Goal: Obtain resource: Obtain resource

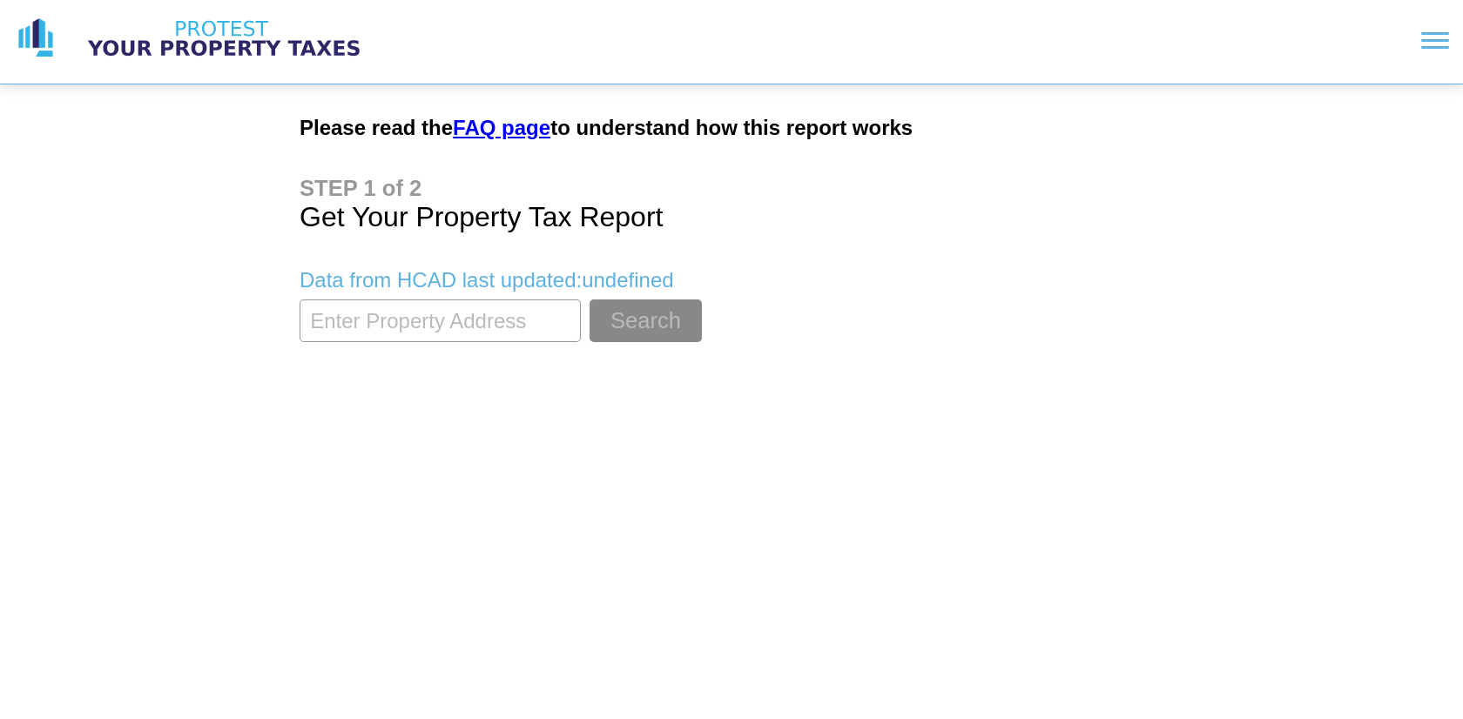
click at [412, 311] on input "textbox" at bounding box center [440, 321] width 281 height 43
type input "5311 stillbrooke"
click at [589, 300] on button "Search" at bounding box center [645, 321] width 112 height 43
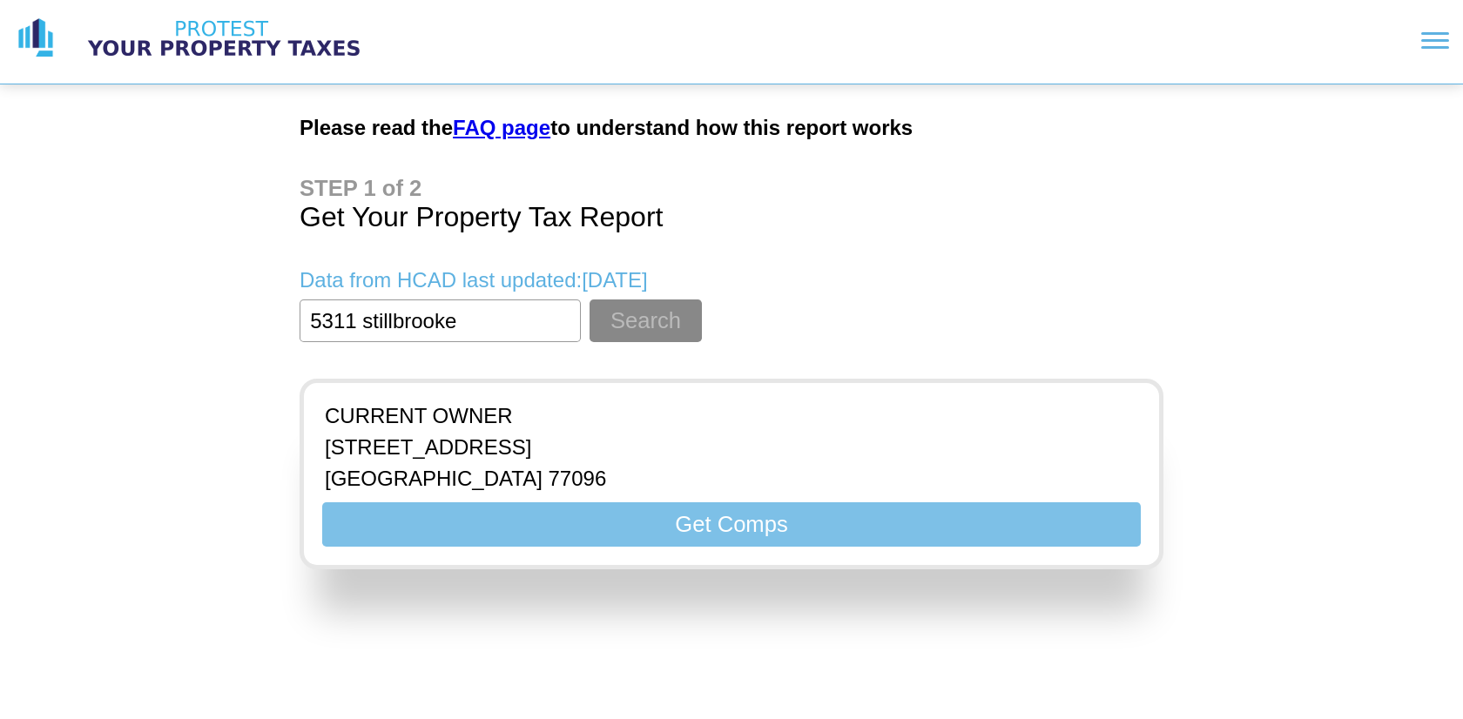
click at [556, 516] on button "Get Comps" at bounding box center [731, 524] width 818 height 44
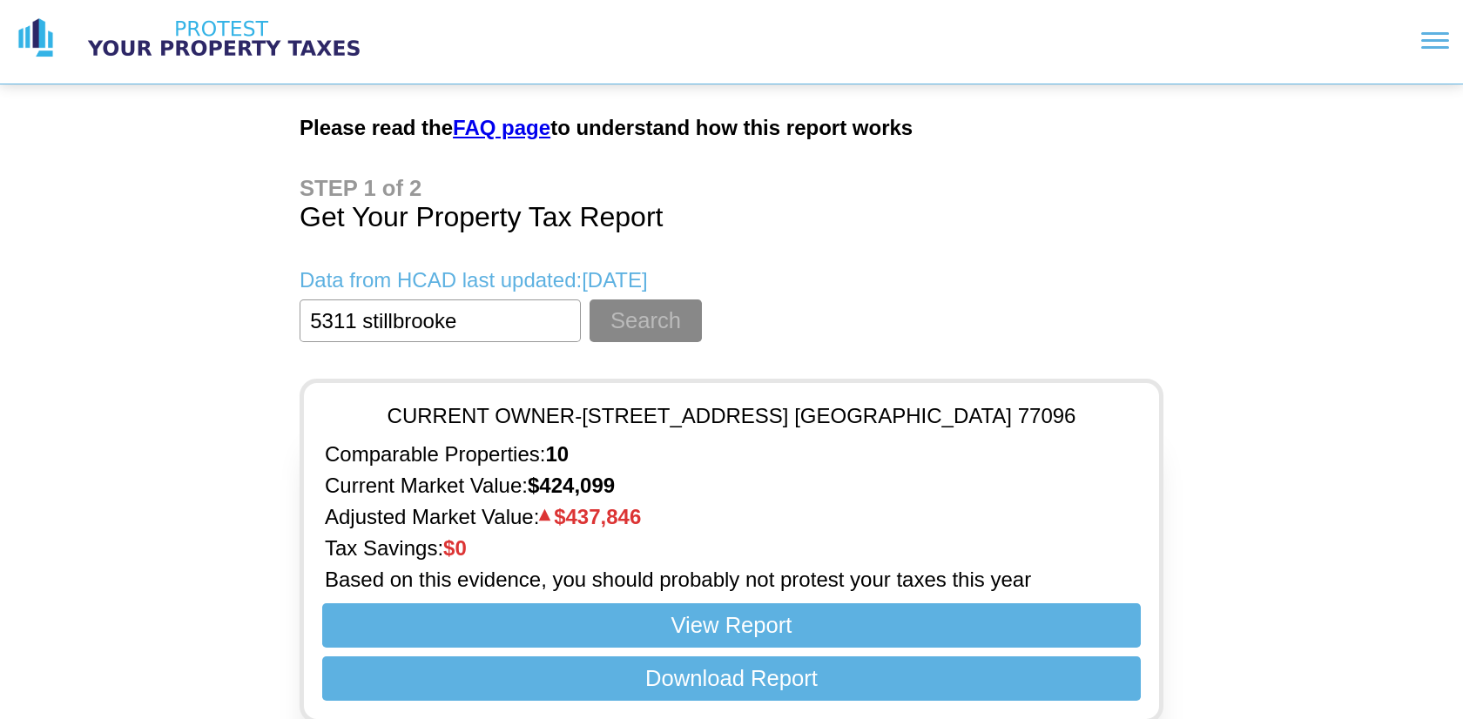
scroll to position [19, 0]
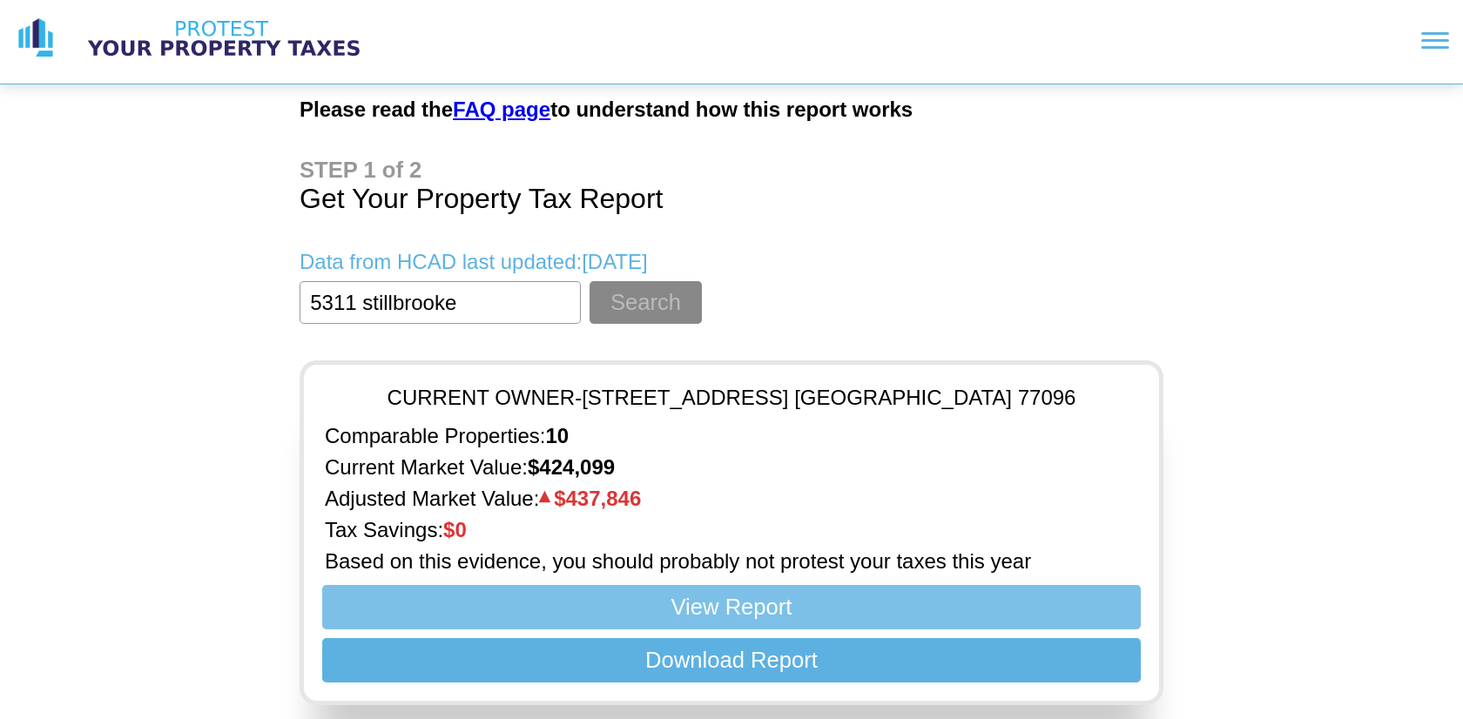
click at [771, 623] on button "View Report" at bounding box center [731, 607] width 818 height 44
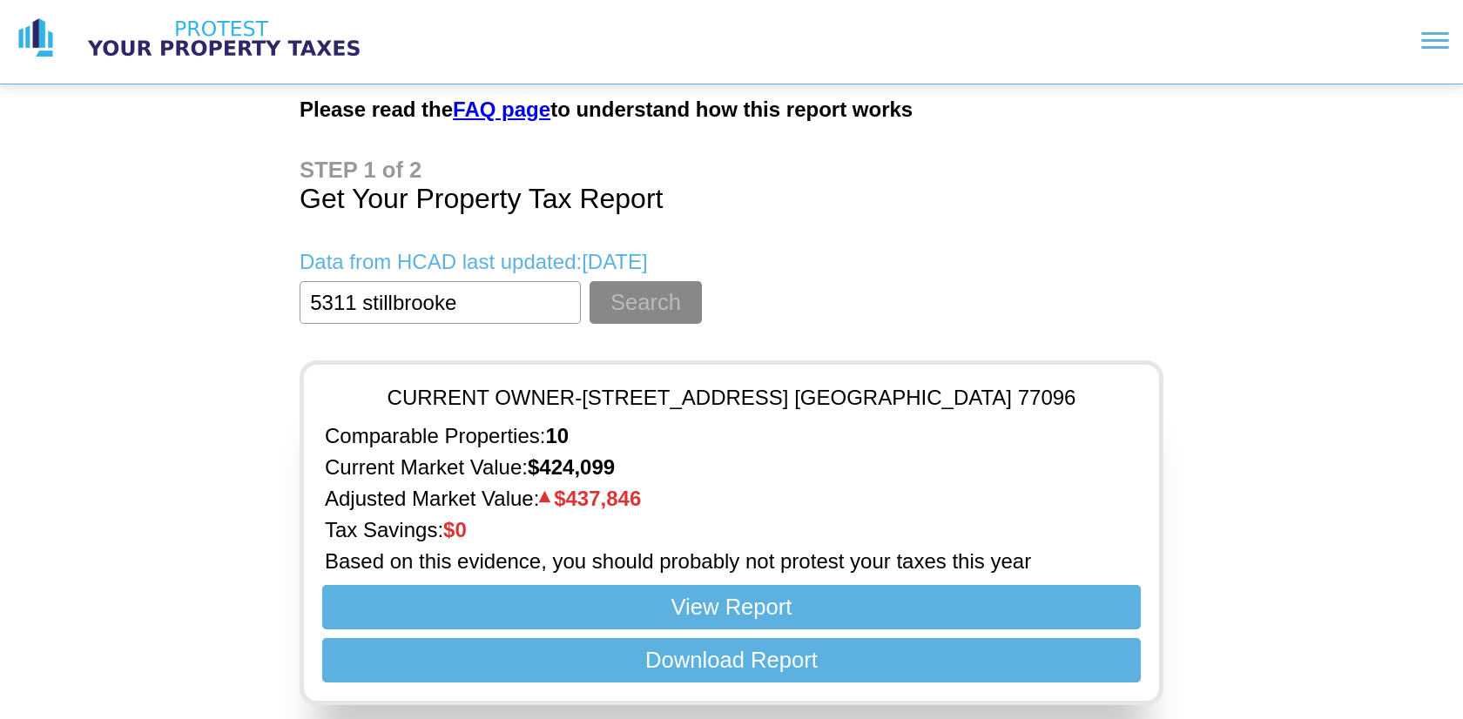
click at [432, 313] on input "textbox" at bounding box center [440, 302] width 281 height 43
click at [199, 43] on img at bounding box center [223, 39] width 305 height 44
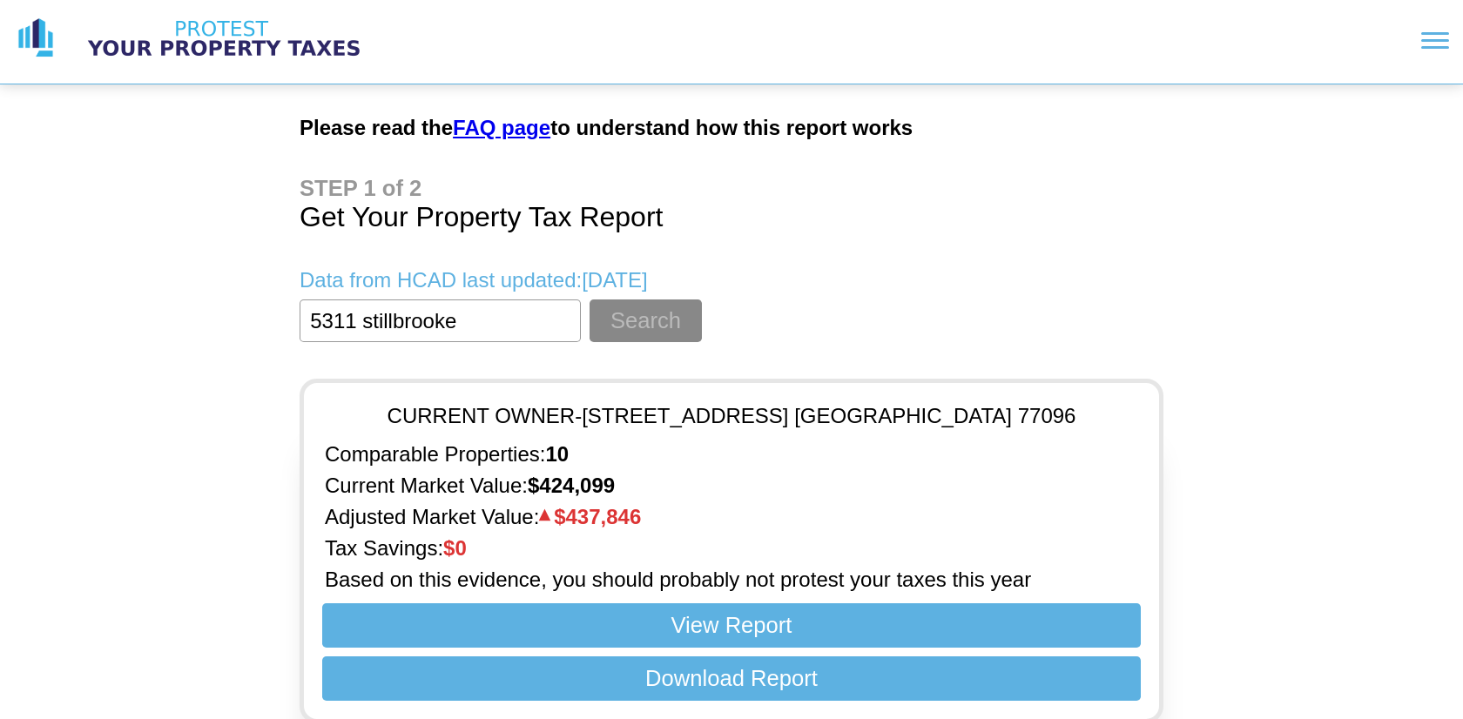
click at [495, 134] on link "FAQ page" at bounding box center [502, 128] width 98 height 24
